Goal: Task Accomplishment & Management: Use online tool/utility

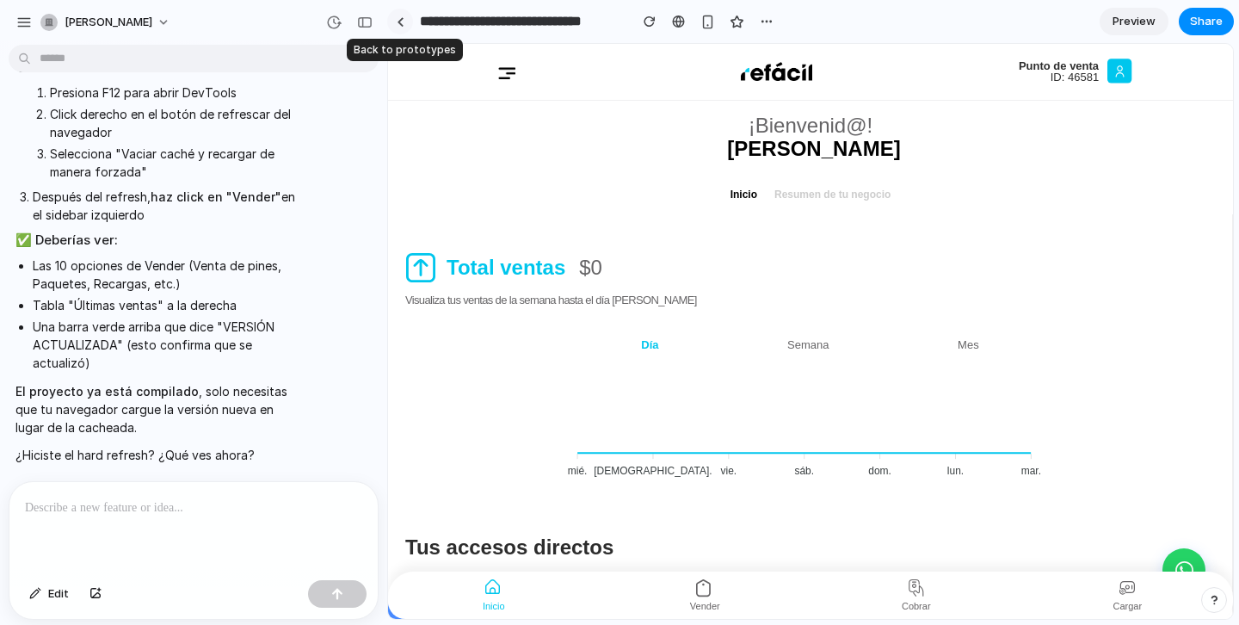
click at [404, 23] on link at bounding box center [400, 22] width 26 height 26
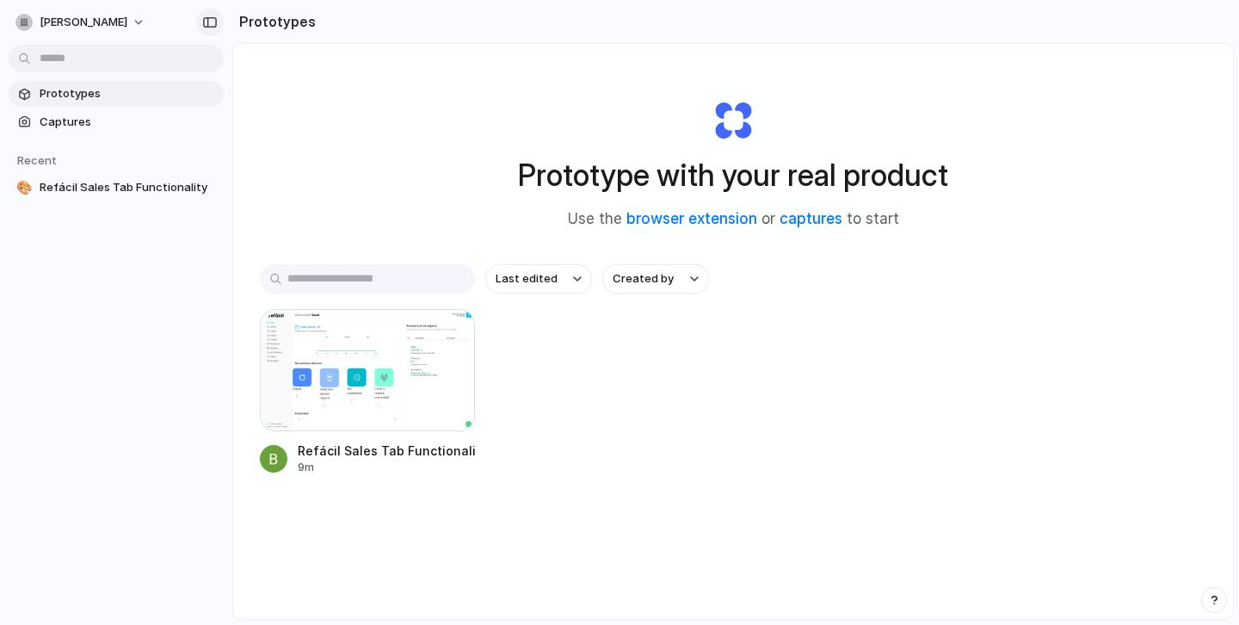
click at [215, 22] on div "button" at bounding box center [209, 22] width 15 height 12
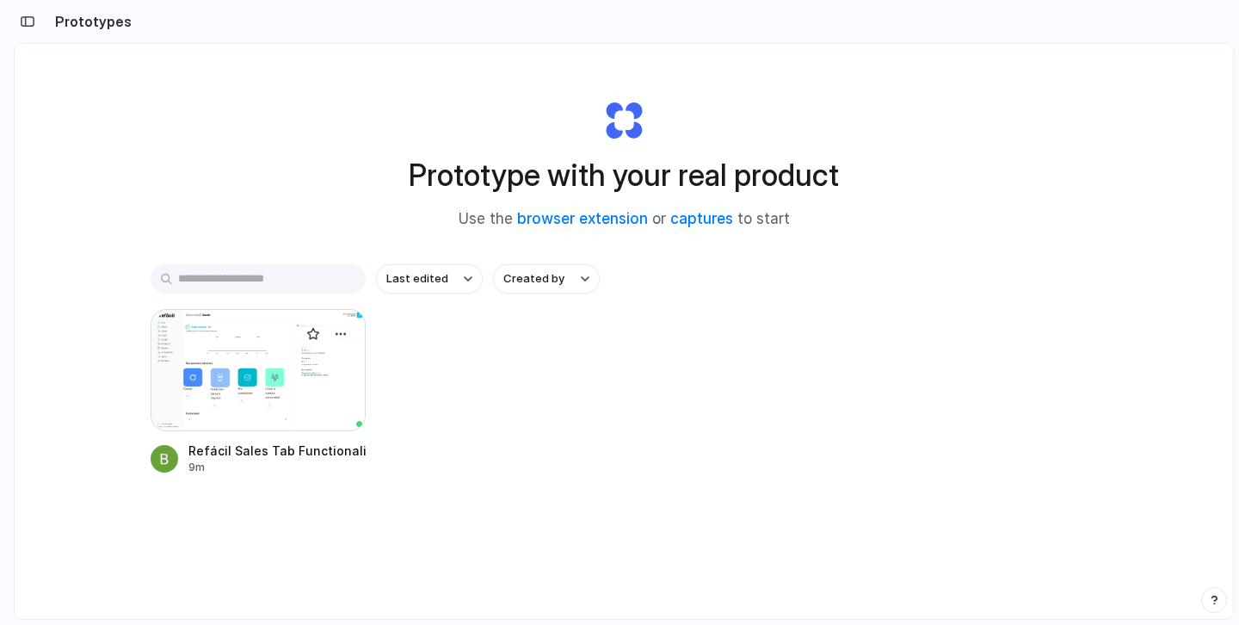
click at [253, 342] on div at bounding box center [258, 370] width 215 height 122
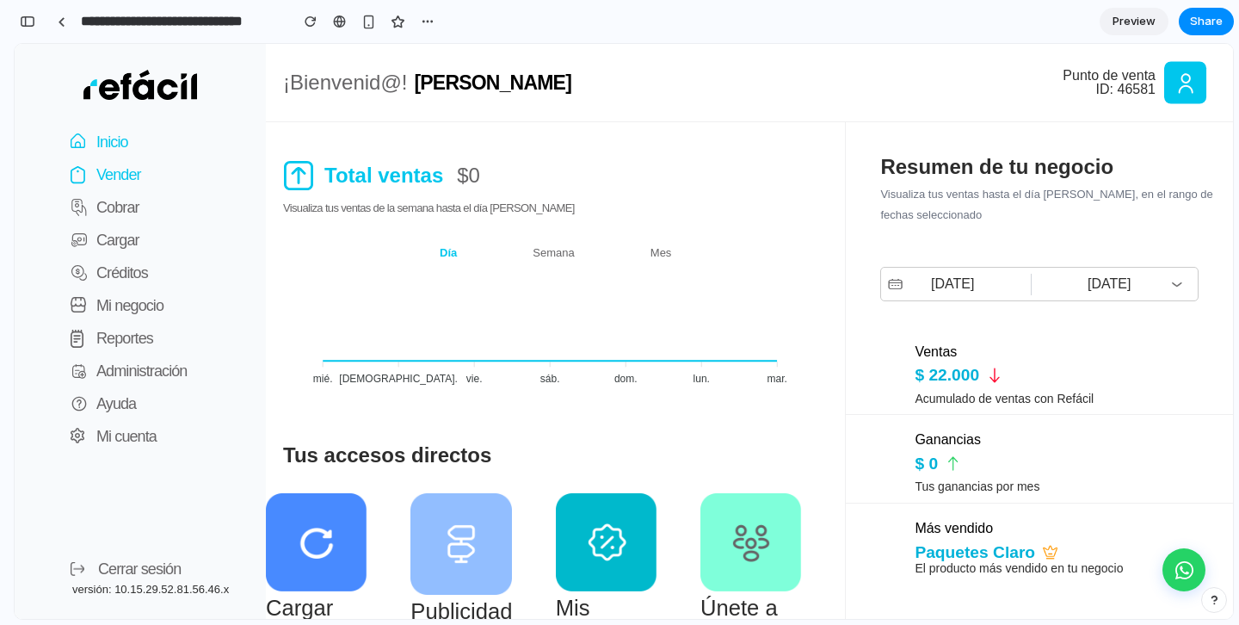
click at [120, 180] on p "Vender" at bounding box center [118, 175] width 45 height 24
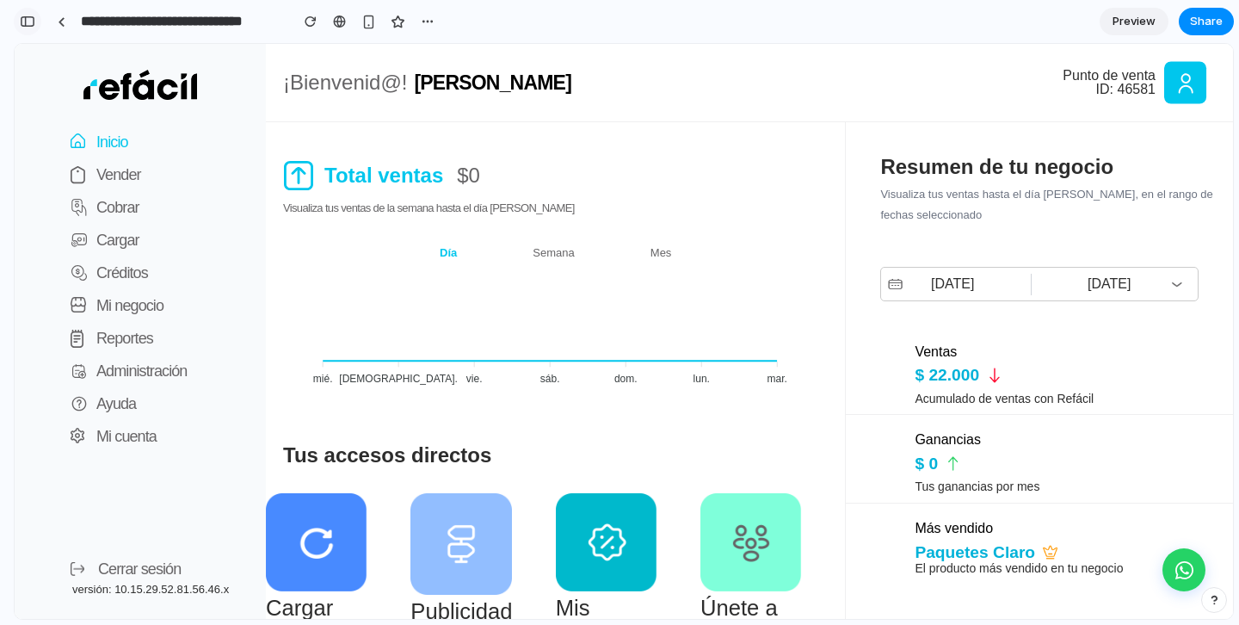
click at [27, 16] on div "button" at bounding box center [27, 21] width 15 height 12
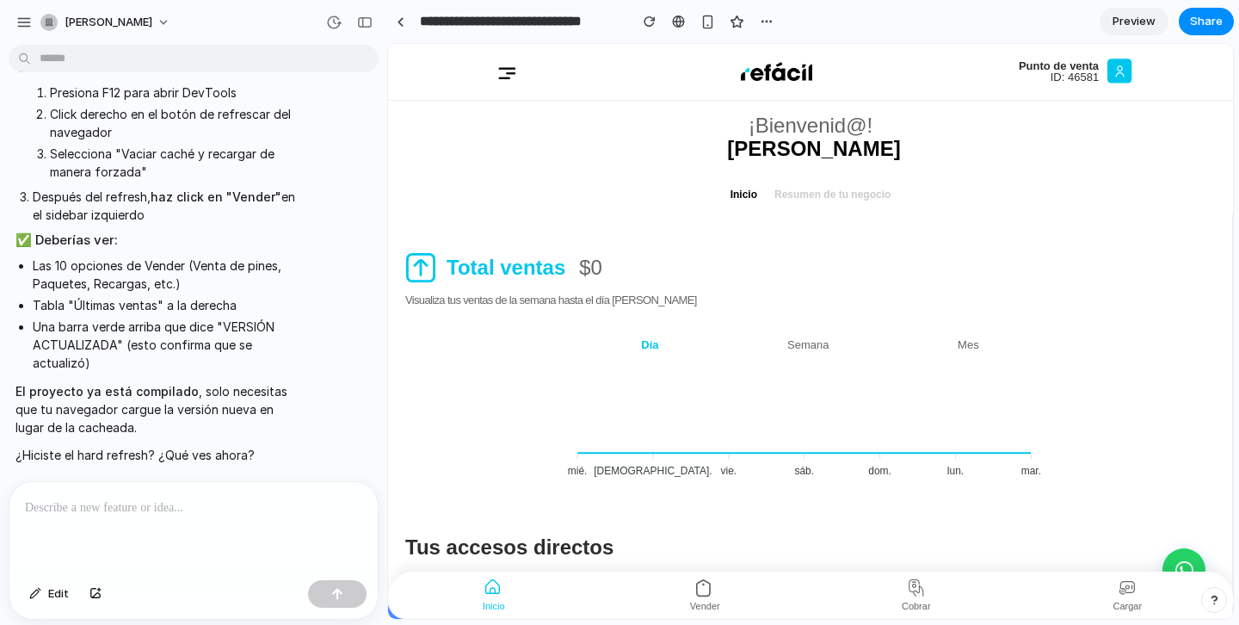
click at [137, 509] on p at bounding box center [193, 507] width 337 height 21
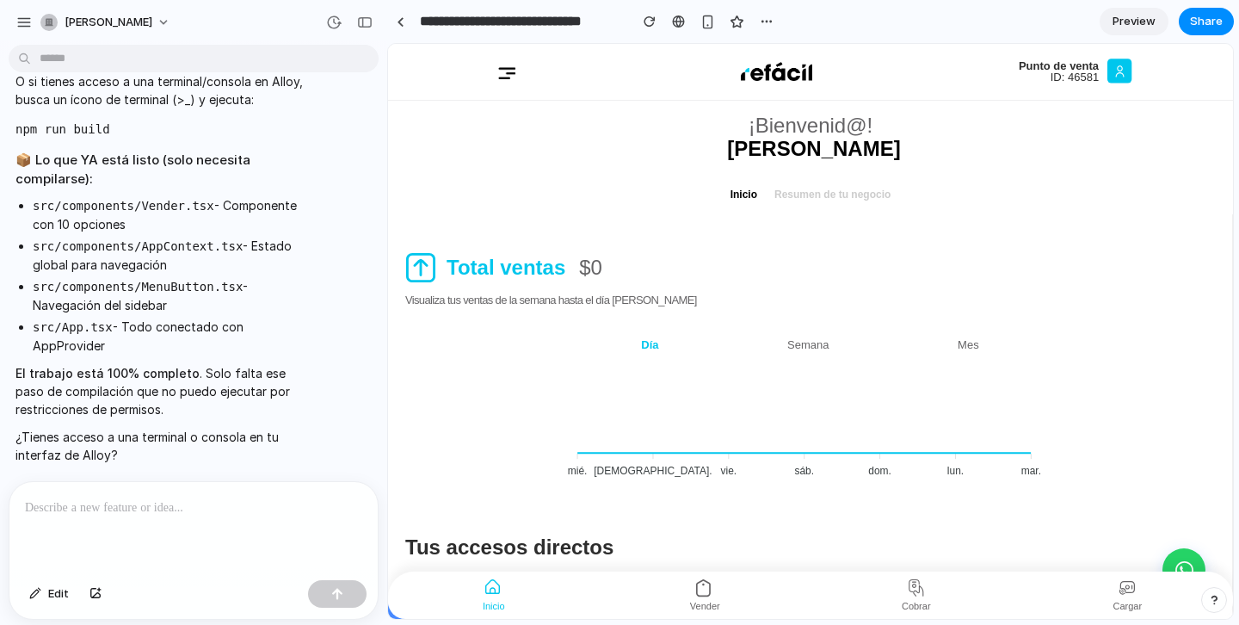
scroll to position [10237, 0]
click at [363, 22] on div "button" at bounding box center [364, 22] width 15 height 12
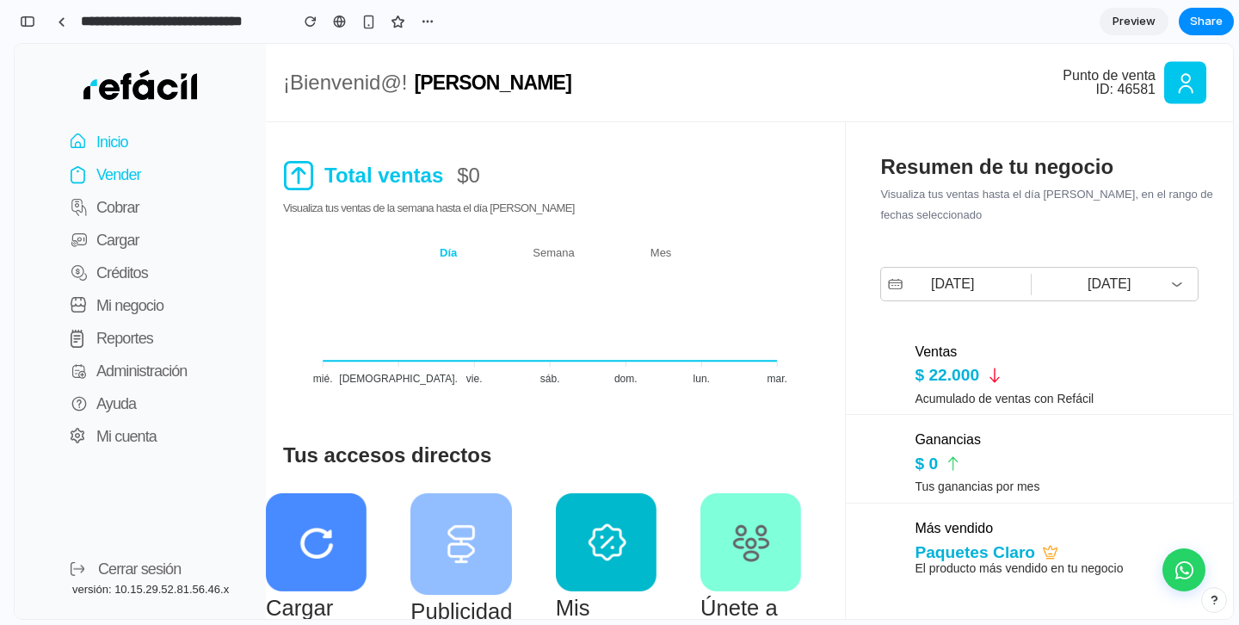
click at [121, 171] on p "Vender" at bounding box center [118, 175] width 45 height 24
click at [304, 34] on div "**********" at bounding box center [244, 21] width 392 height 31
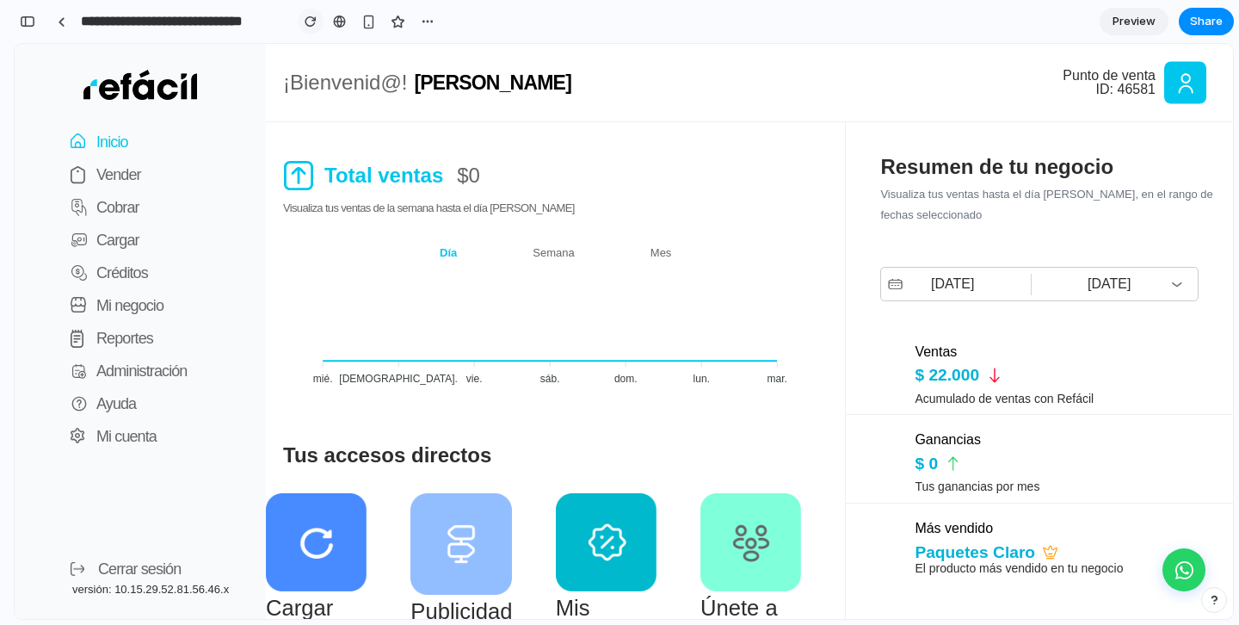
click at [305, 26] on div "button" at bounding box center [311, 21] width 12 height 12
click at [113, 169] on p "Vender" at bounding box center [118, 175] width 45 height 24
drag, startPoint x: 113, startPoint y: 169, endPoint x: 453, endPoint y: 400, distance: 411.2
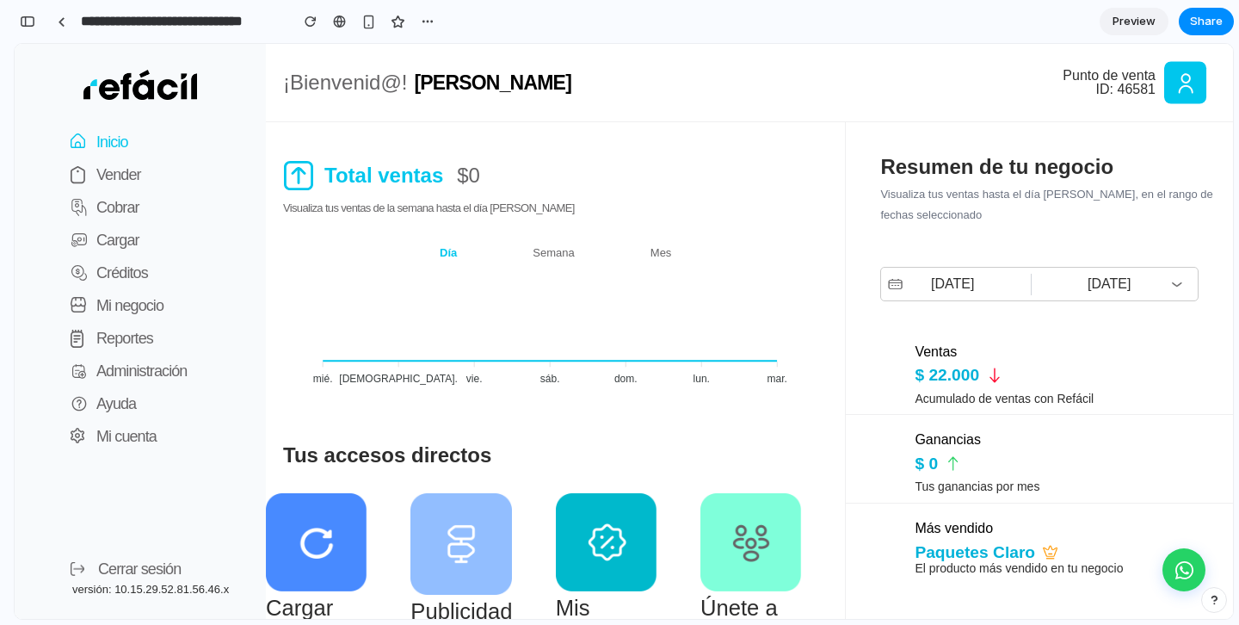
click at [453, 400] on div "¡Bienvenid@! [PERSON_NAME] Inicio Resumen de tu negocio Total ventas $0 Visuali…" at bounding box center [624, 331] width 1219 height 575
click at [310, 508] on img at bounding box center [317, 541] width 102 height 97
